Goal: Find specific fact

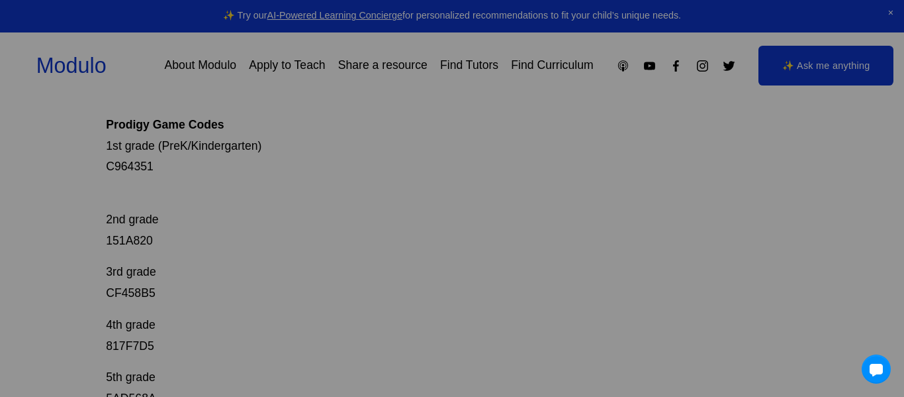
scroll to position [235, 0]
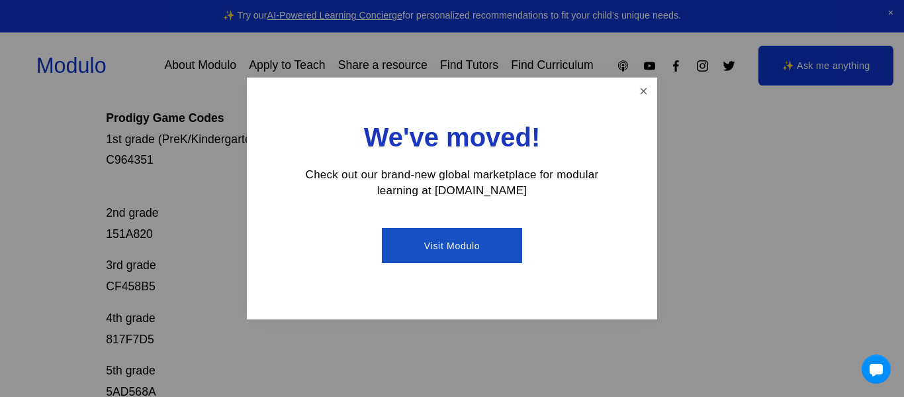
click at [143, 156] on div at bounding box center [452, 198] width 904 height 397
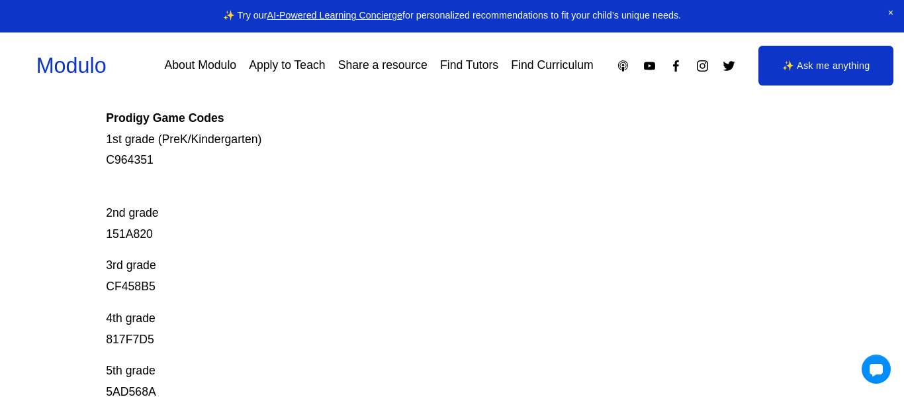
click at [122, 154] on p "Prodigy is our go-to mastery- based tool to give kids lots of fun, engaging mat…" at bounding box center [417, 75] width 622 height 189
copy p "C964351"
click at [122, 239] on p "2nd grade 151A820" at bounding box center [417, 212] width 622 height 63
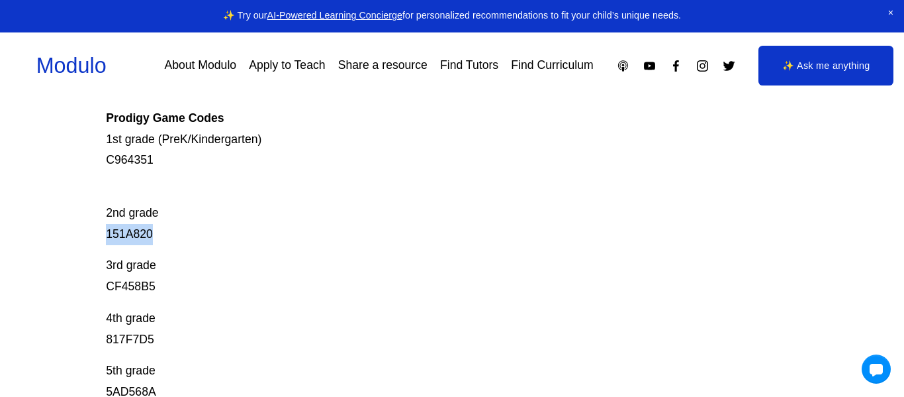
copy p "151A820"
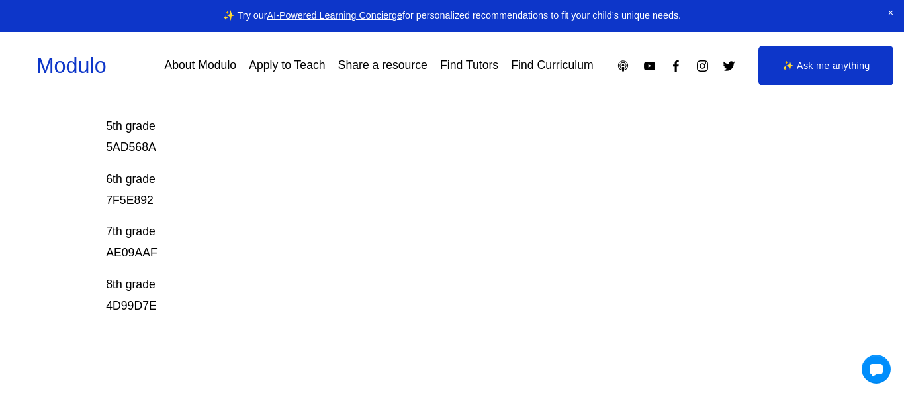
scroll to position [0, 0]
